Goal: Information Seeking & Learning: Check status

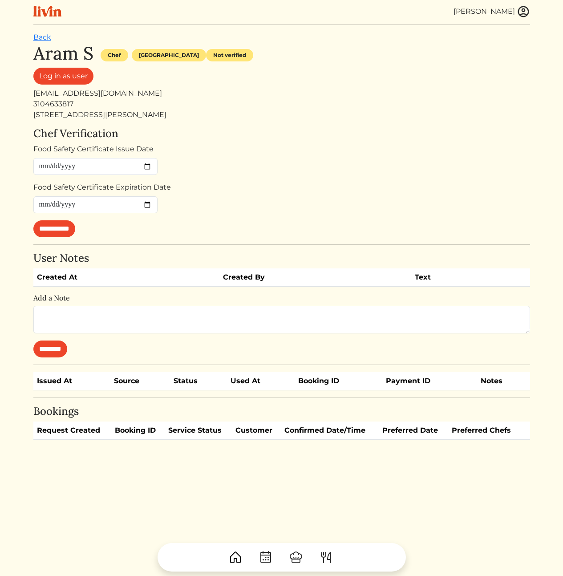
click at [526, 9] on img at bounding box center [523, 11] width 13 height 13
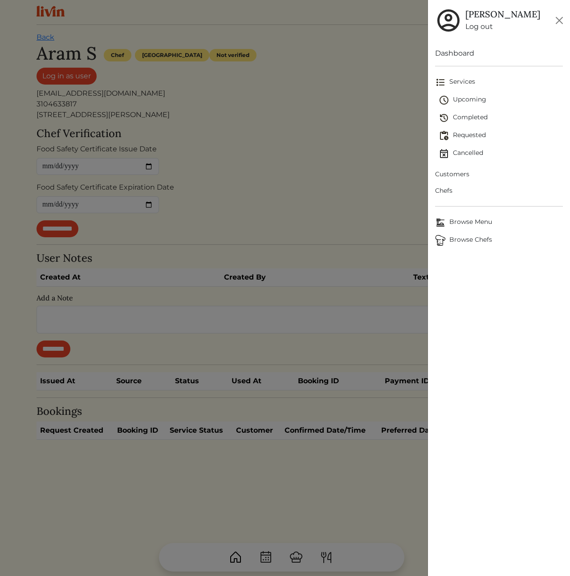
click at [464, 172] on span "Customers" at bounding box center [499, 174] width 128 height 9
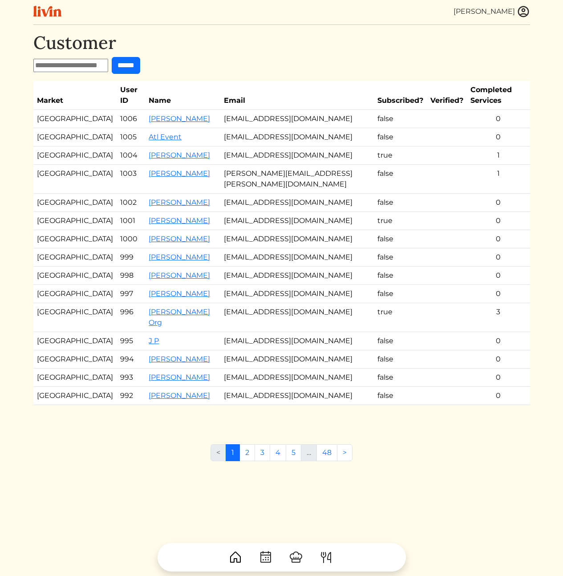
click at [76, 58] on form "******" at bounding box center [281, 65] width 497 height 17
click at [77, 63] on input "text" at bounding box center [70, 65] width 75 height 13
paste input "**********"
type input "**********"
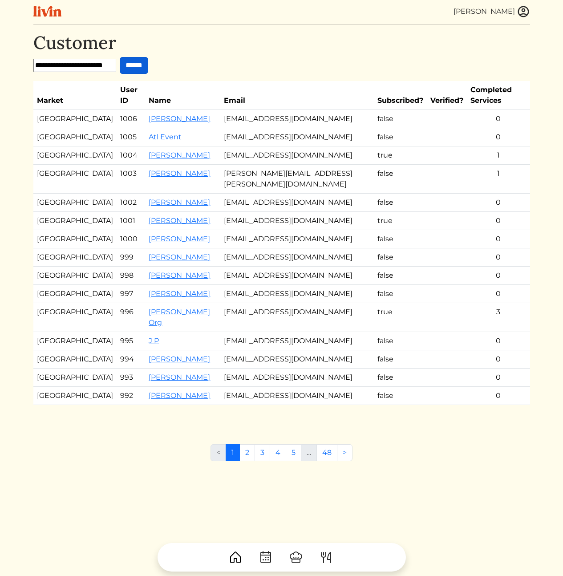
click at [148, 68] on input "******" at bounding box center [134, 65] width 28 height 17
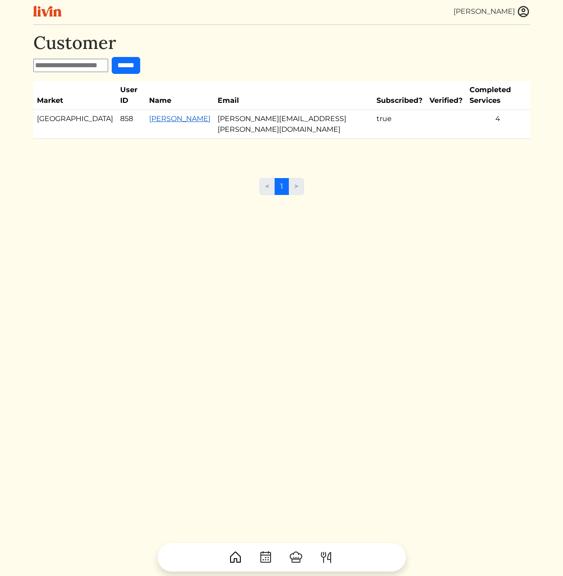
click at [149, 114] on link "Benjamin portman" at bounding box center [179, 118] width 61 height 8
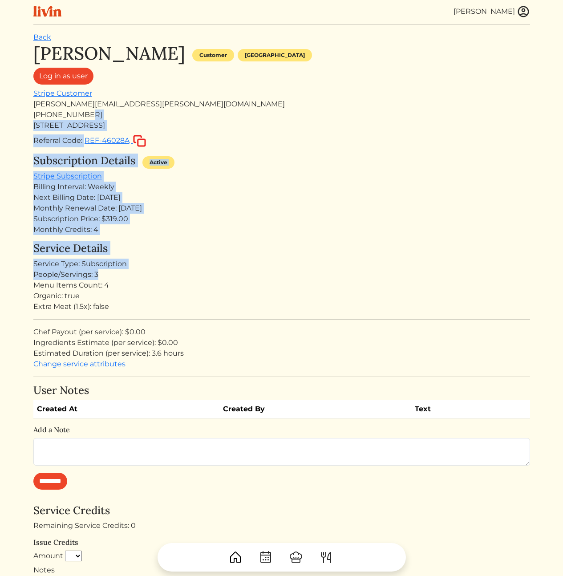
drag, startPoint x: 233, startPoint y: 211, endPoint x: 251, endPoint y: 278, distance: 69.4
click at [249, 277] on div "Benjamin portman Customer Atlanta Log in as user Stripe Customer benjamin.s.por…" at bounding box center [281, 474] width 497 height 862
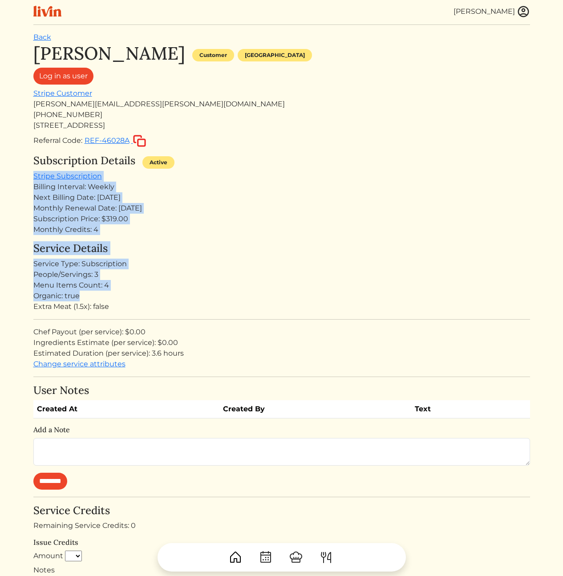
drag, startPoint x: 305, startPoint y: 301, endPoint x: 263, endPoint y: 164, distance: 142.5
click at [263, 166] on div "Benjamin portman Customer Atlanta Log in as user Stripe Customer benjamin.s.por…" at bounding box center [281, 474] width 497 height 862
click at [263, 164] on div "Subscription Details Active" at bounding box center [281, 163] width 497 height 16
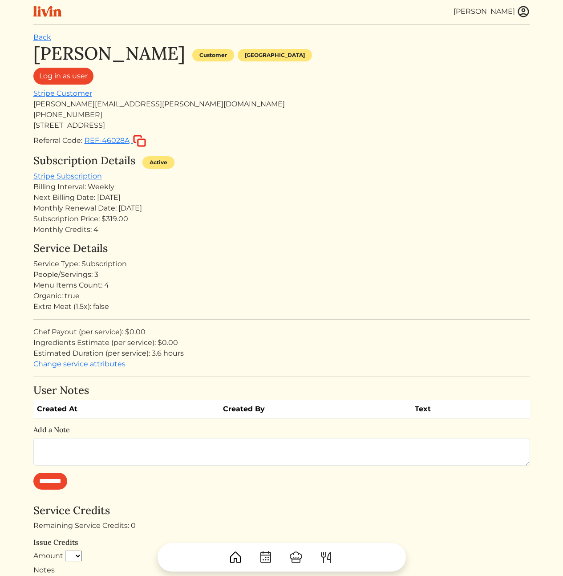
scroll to position [439, 0]
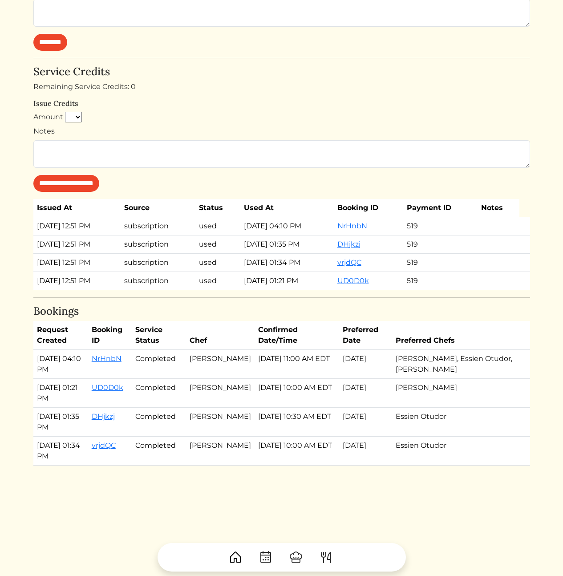
click at [121, 233] on td "Jun 23, 2025, 12:51 PM" at bounding box center [77, 226] width 88 height 18
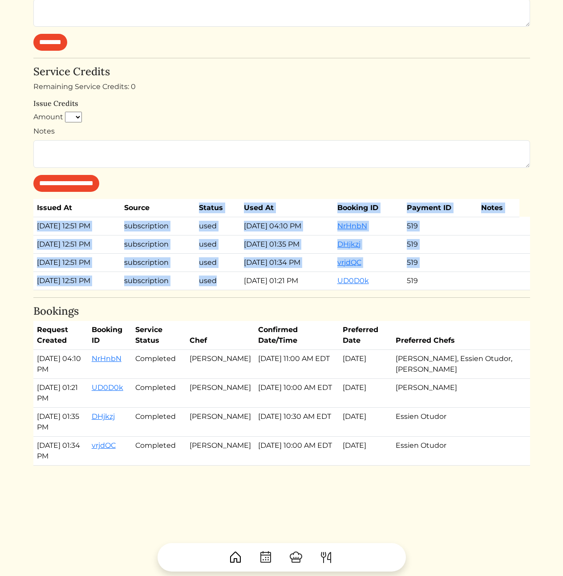
drag, startPoint x: 216, startPoint y: 253, endPoint x: 243, endPoint y: 294, distance: 49.3
click at [242, 294] on div "Benjamin portman Customer Atlanta Log in as user Stripe Customer benjamin.s.por…" at bounding box center [281, 35] width 497 height 862
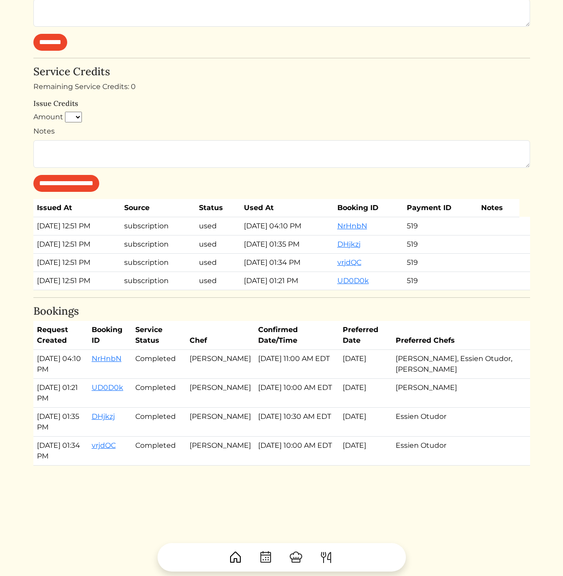
click at [243, 295] on div "Benjamin portman Customer Atlanta Log in as user Stripe Customer benjamin.s.por…" at bounding box center [281, 35] width 497 height 862
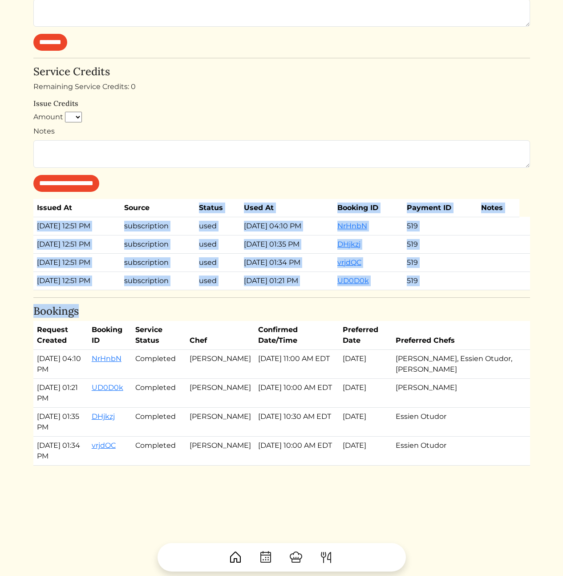
drag, startPoint x: 247, startPoint y: 312, endPoint x: 185, endPoint y: 204, distance: 124.3
click at [187, 207] on div "Benjamin portman Customer Atlanta Log in as user Stripe Customer benjamin.s.por…" at bounding box center [281, 35] width 497 height 862
click at [185, 204] on th "Source" at bounding box center [158, 208] width 75 height 18
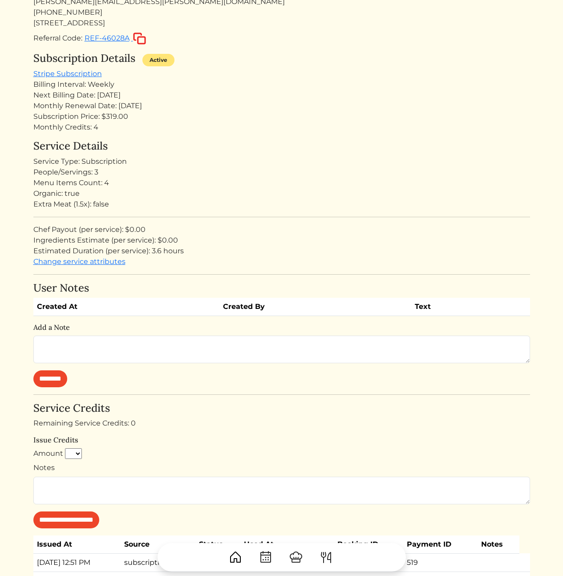
scroll to position [0, 0]
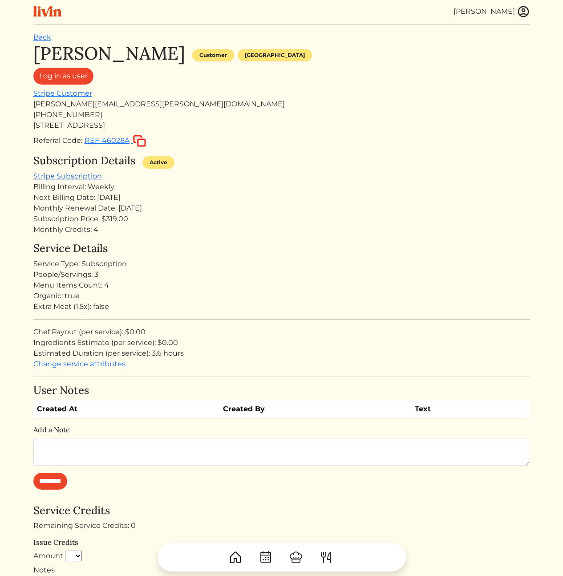
click at [67, 175] on link "Stripe Subscription" at bounding box center [67, 176] width 69 height 8
click at [186, 252] on h4 "Service Details" at bounding box center [281, 248] width 497 height 13
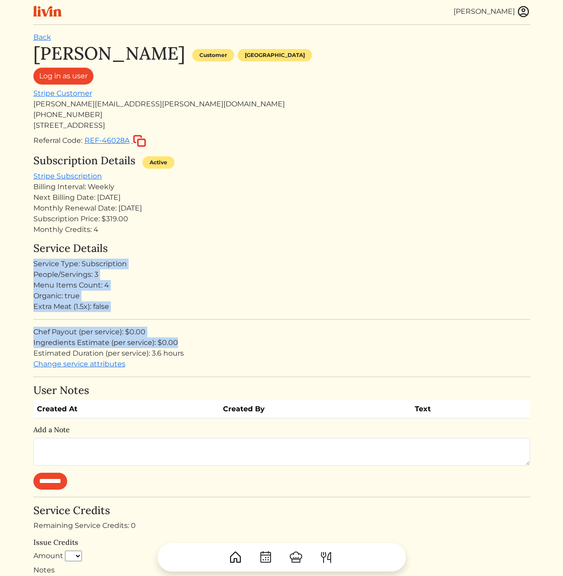
drag, startPoint x: 158, startPoint y: 255, endPoint x: 240, endPoint y: 343, distance: 120.4
click at [238, 342] on div "Service Details Service Type: Subscription People/Servings: 3 Menu Items Count:…" at bounding box center [281, 305] width 497 height 127
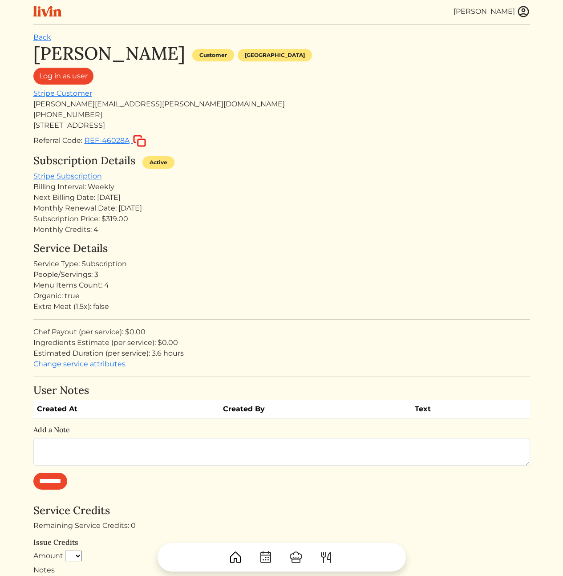
click at [262, 353] on div "Estimated Duration (per service): 3.6 hours" at bounding box center [281, 353] width 497 height 11
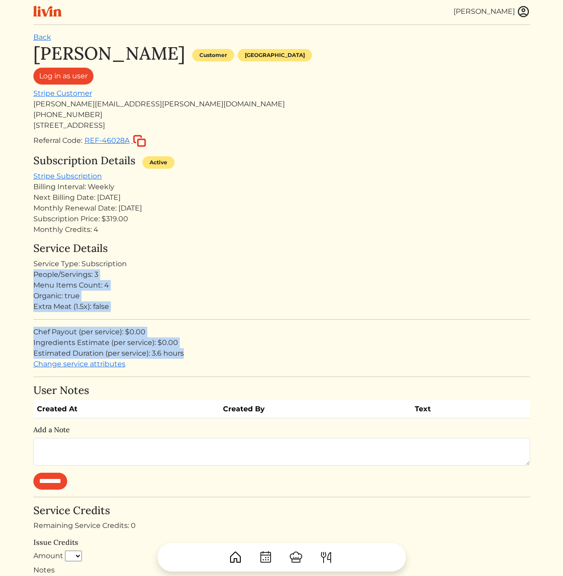
drag, startPoint x: 241, startPoint y: 321, endPoint x: 181, endPoint y: 187, distance: 147.3
click at [180, 200] on div "Benjamin portman Customer Atlanta Log in as user Stripe Customer benjamin.s.por…" at bounding box center [281, 474] width 497 height 862
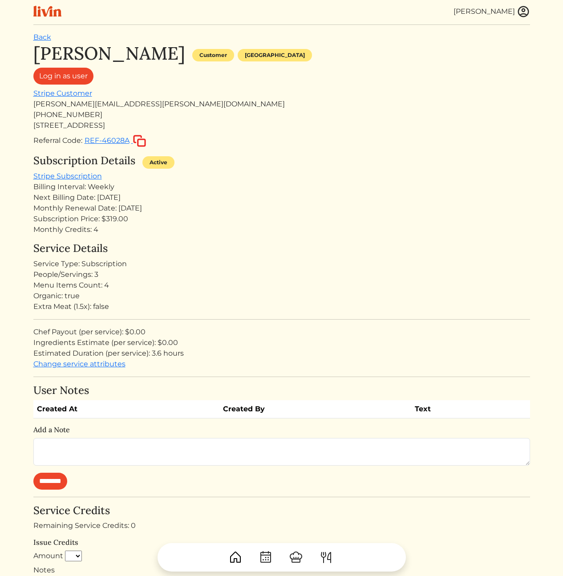
click at [181, 187] on div "Billing Interval: Weekly" at bounding box center [281, 187] width 497 height 11
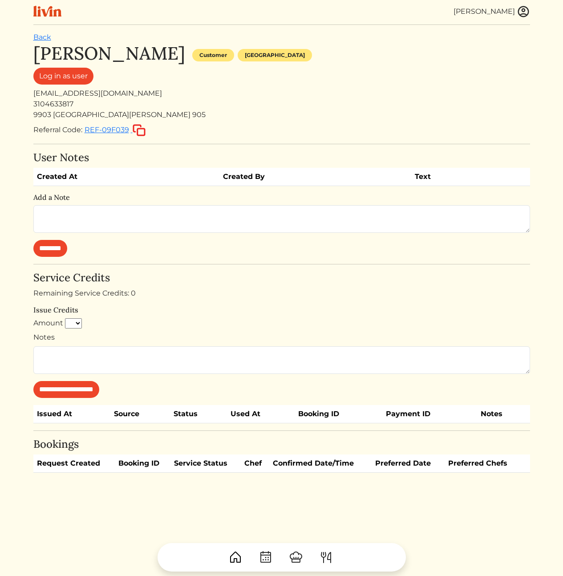
click at [354, 90] on div "[EMAIL_ADDRESS][DOMAIN_NAME]" at bounding box center [281, 93] width 497 height 11
click at [183, 281] on h4 "Service Credits" at bounding box center [281, 278] width 497 height 13
click at [142, 263] on div "**********" at bounding box center [281, 258] width 497 height 430
